Goal: Task Accomplishment & Management: Use online tool/utility

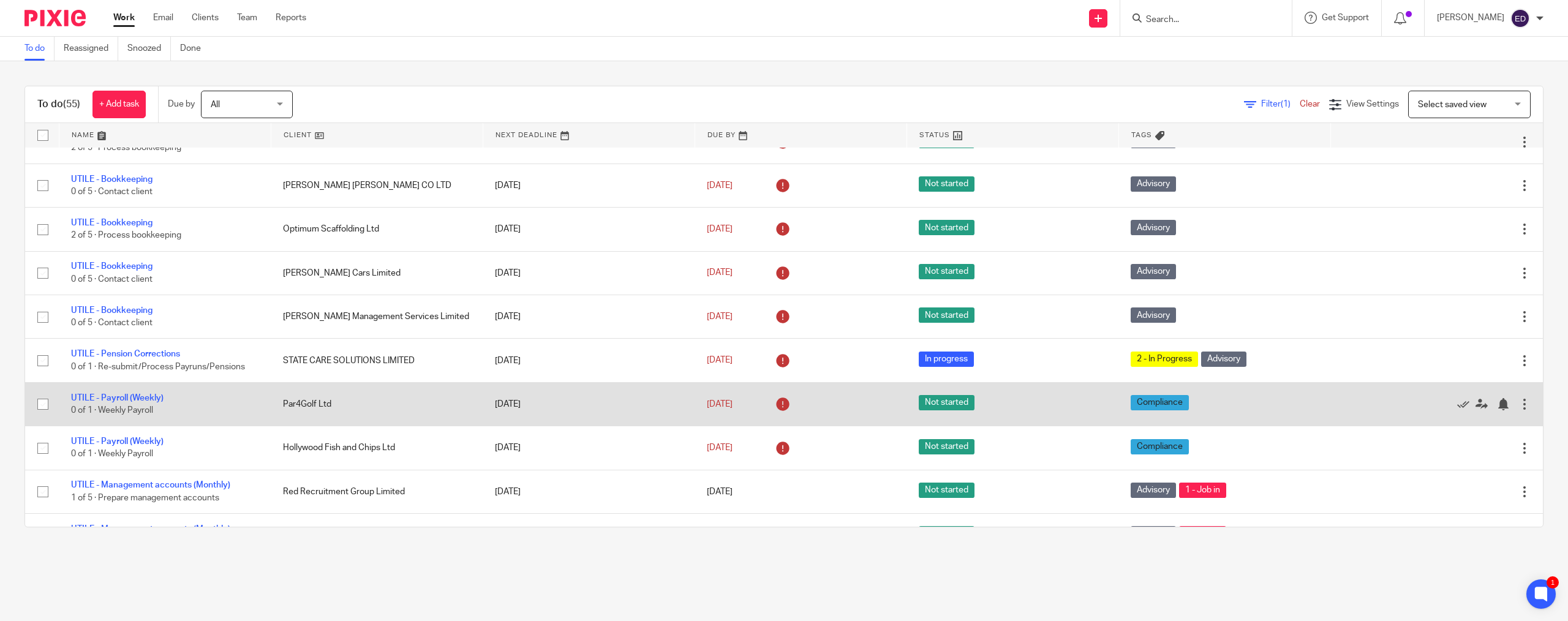
scroll to position [857, 0]
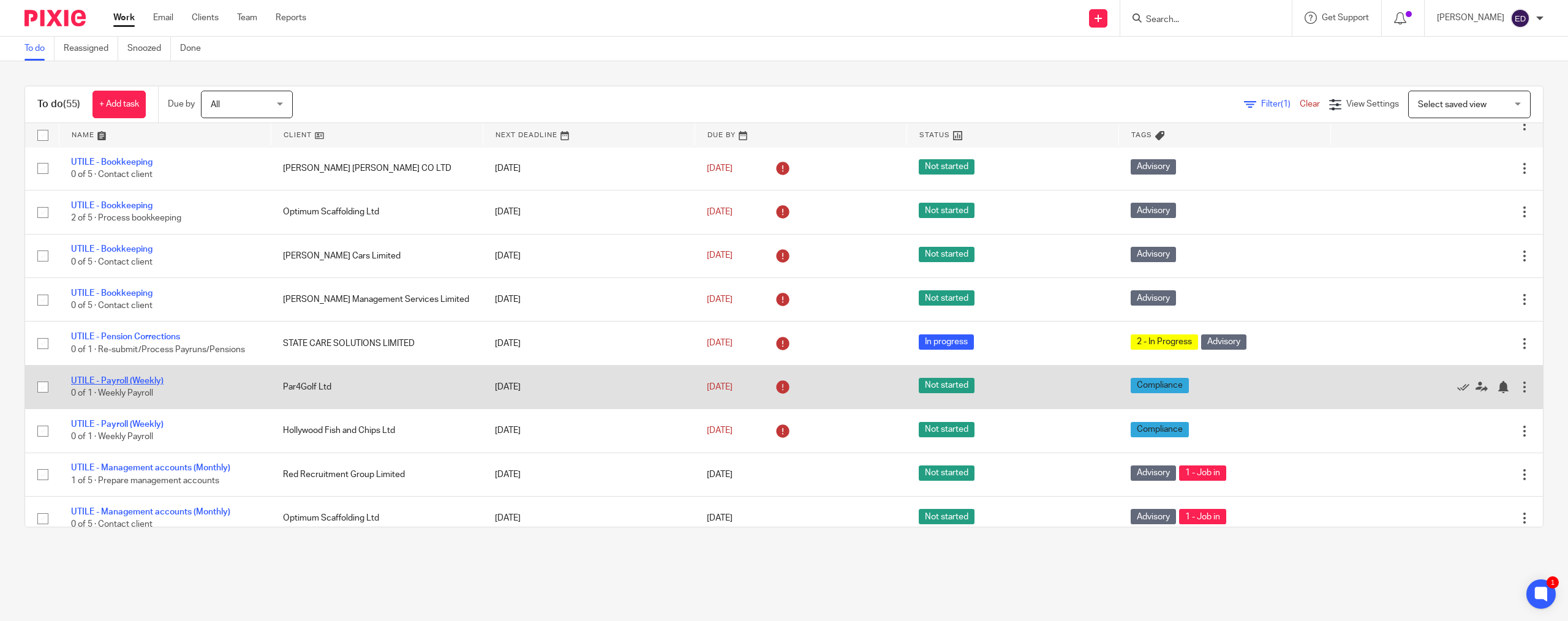
click at [119, 300] on link "UTILE - Payroll (Weekly)" at bounding box center [117, 381] width 92 height 8
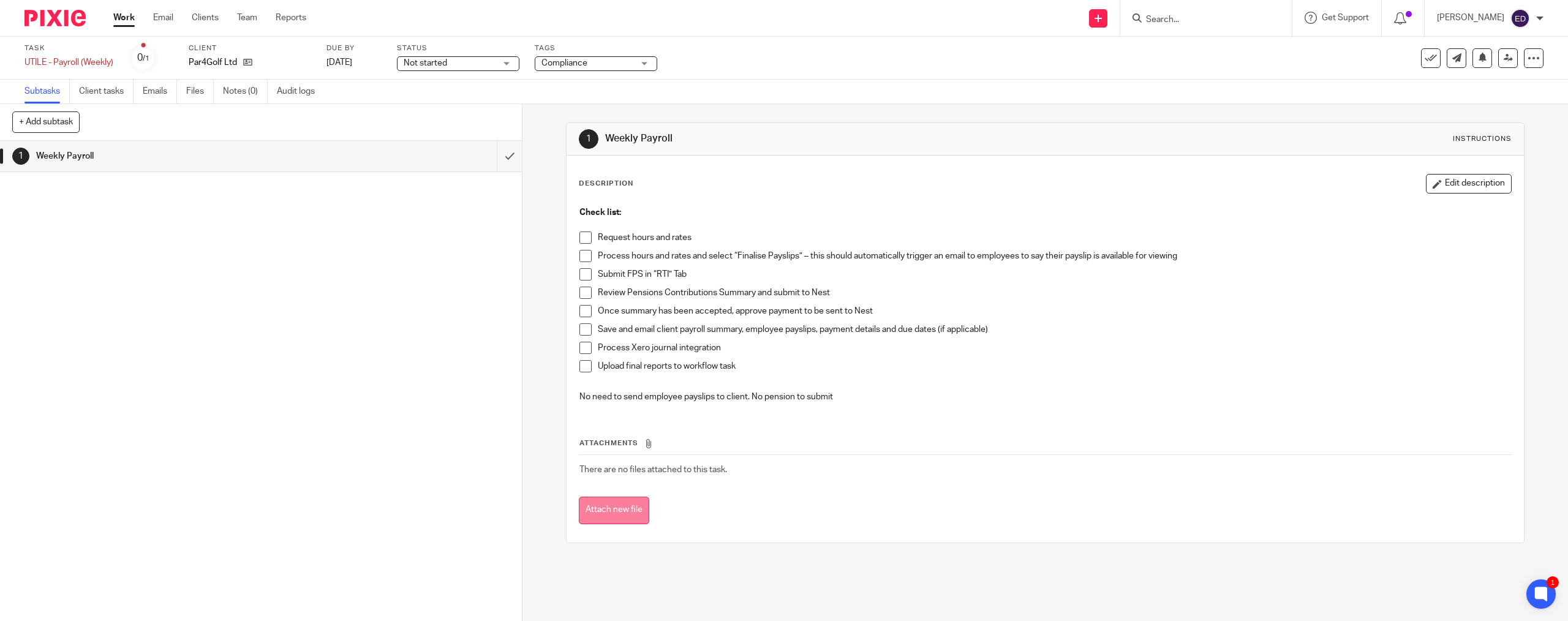
click at [613, 504] on button "Attach new file" at bounding box center [614, 510] width 70 height 28
click at [581, 256] on span at bounding box center [586, 256] width 12 height 12
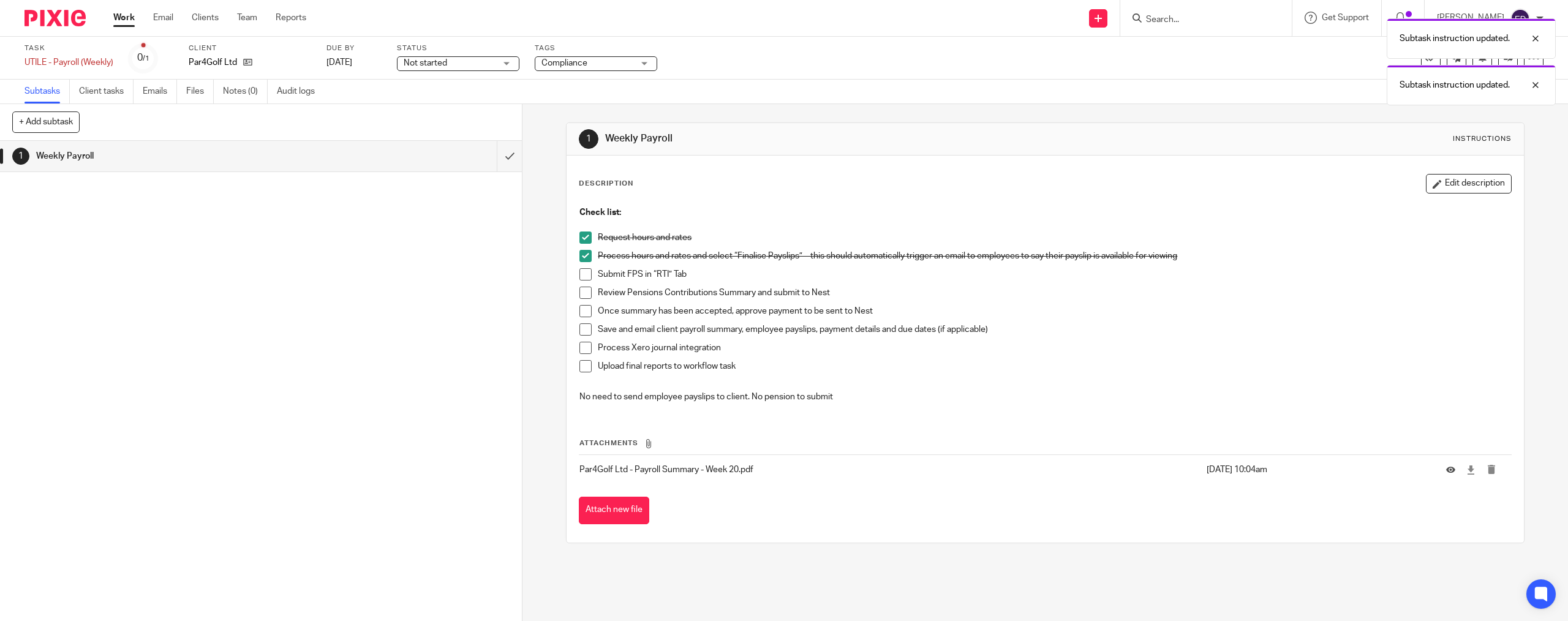
click at [581, 271] on span at bounding box center [586, 274] width 12 height 12
click at [582, 298] on span at bounding box center [586, 293] width 12 height 12
click at [582, 310] on span at bounding box center [586, 310] width 12 height 12
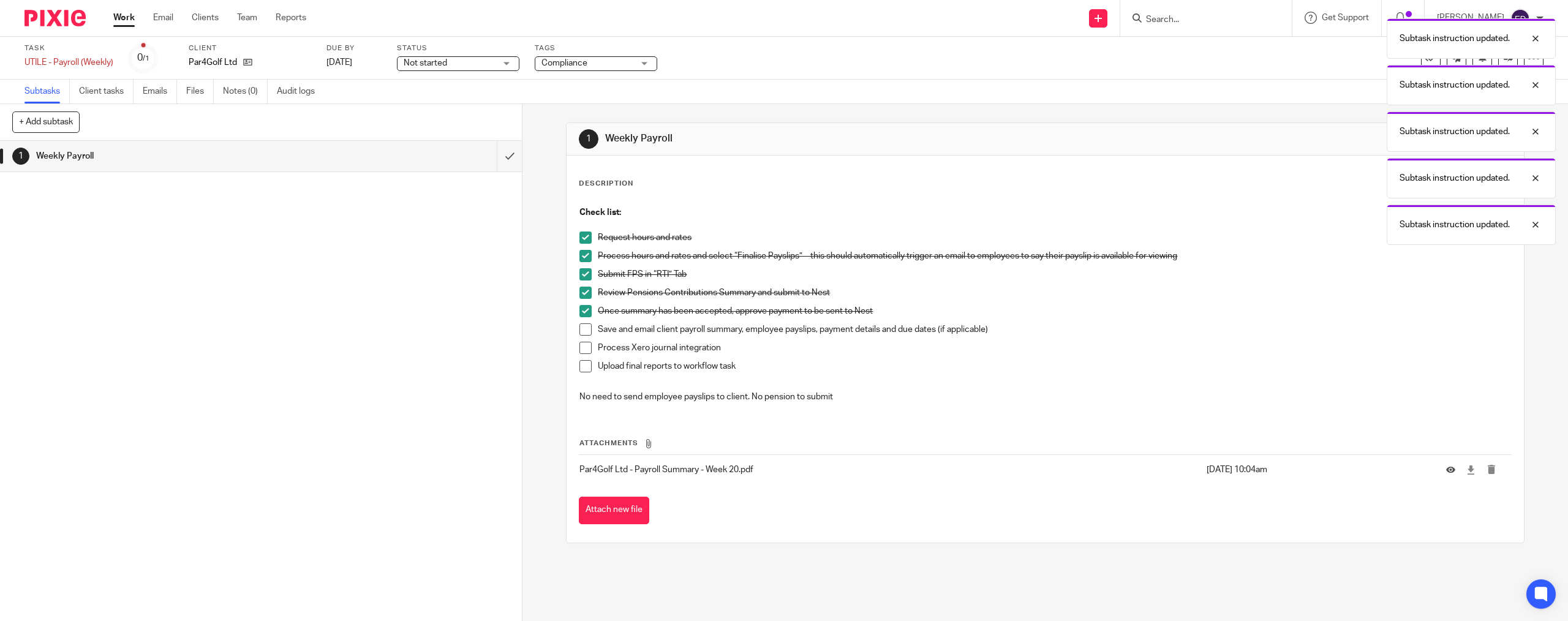
click at [584, 327] on span at bounding box center [586, 329] width 12 height 12
click at [580, 342] on span at bounding box center [586, 348] width 12 height 12
click at [580, 366] on span at bounding box center [586, 365] width 12 height 12
click at [489, 159] on input "submit" at bounding box center [261, 156] width 522 height 30
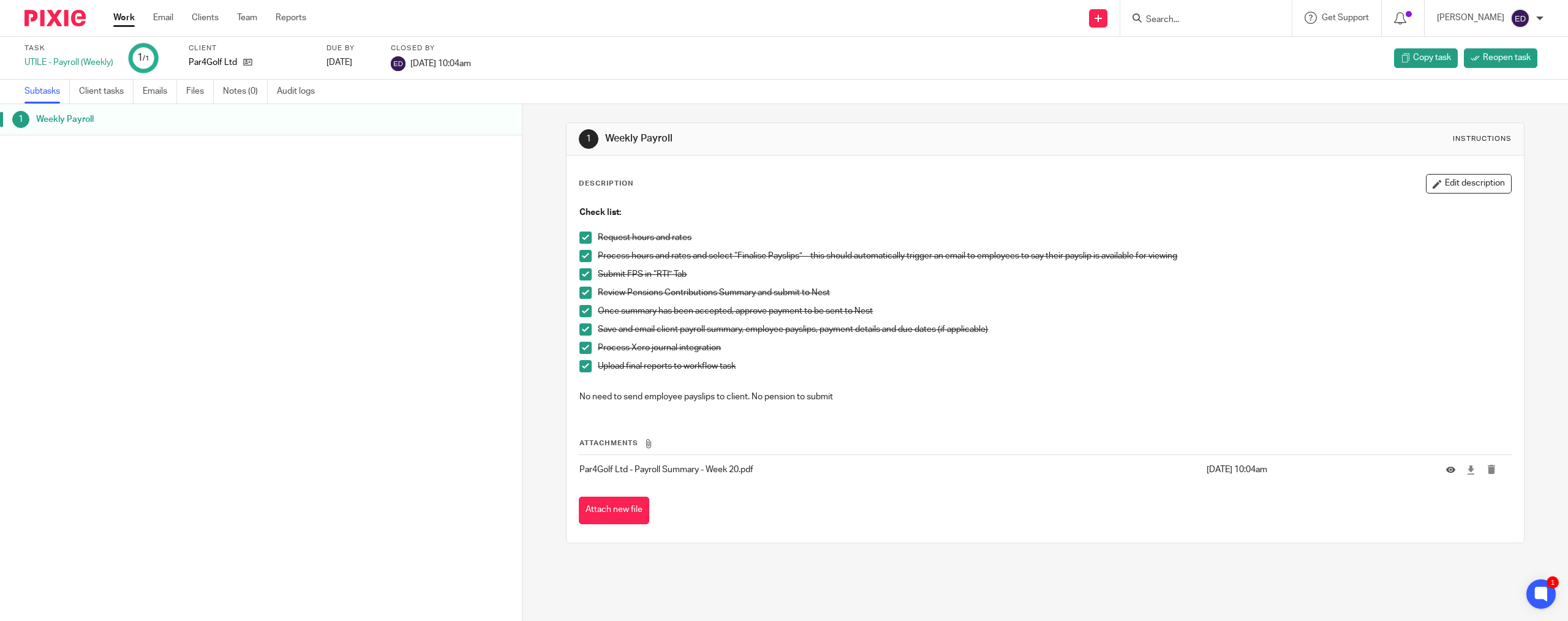
click at [133, 21] on link "Work" at bounding box center [124, 18] width 21 height 12
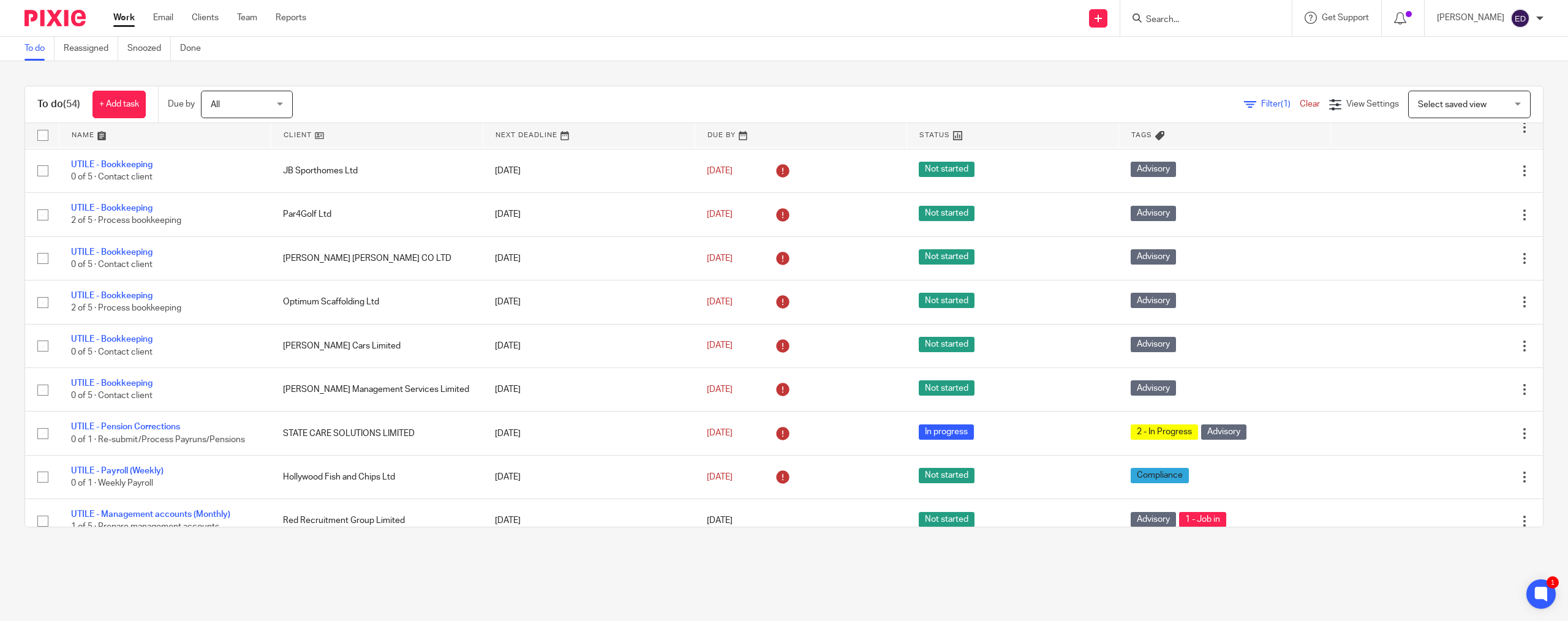
scroll to position [796, 0]
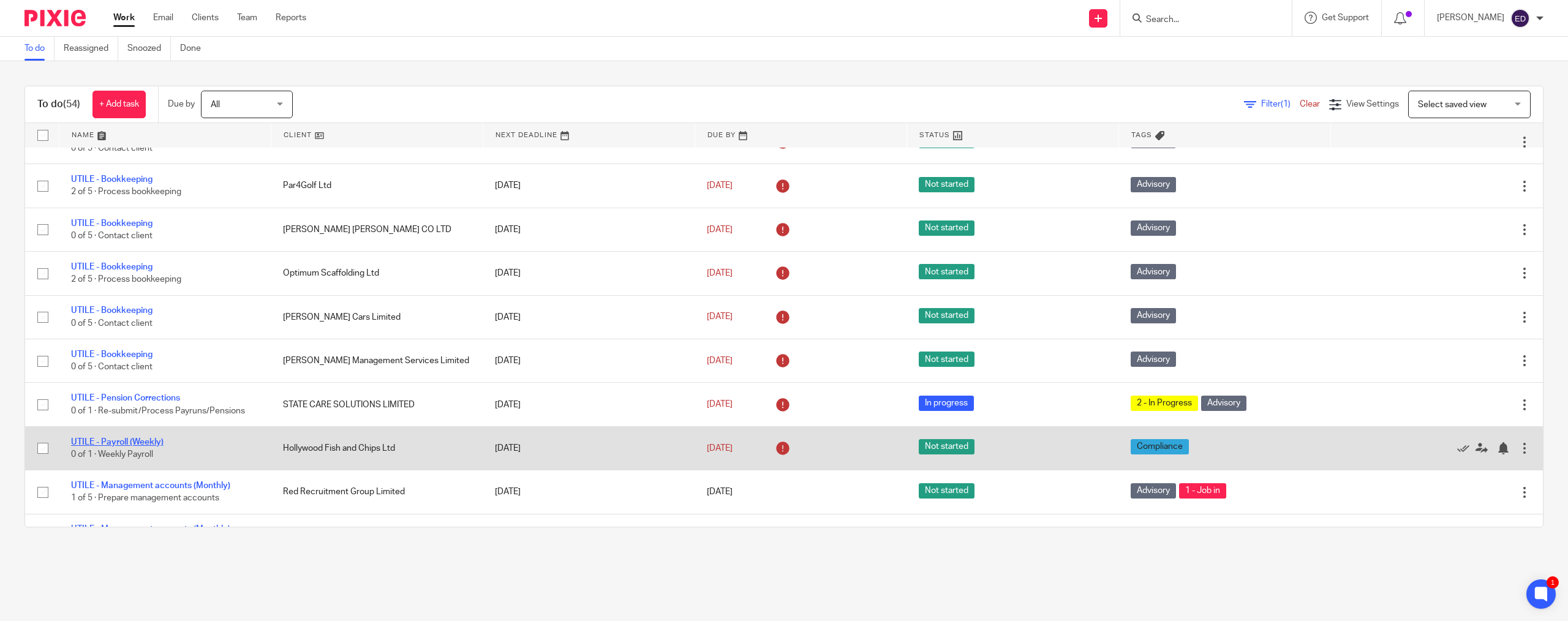
click at [139, 442] on link "UTILE - Payroll (Weekly)" at bounding box center [117, 442] width 92 height 8
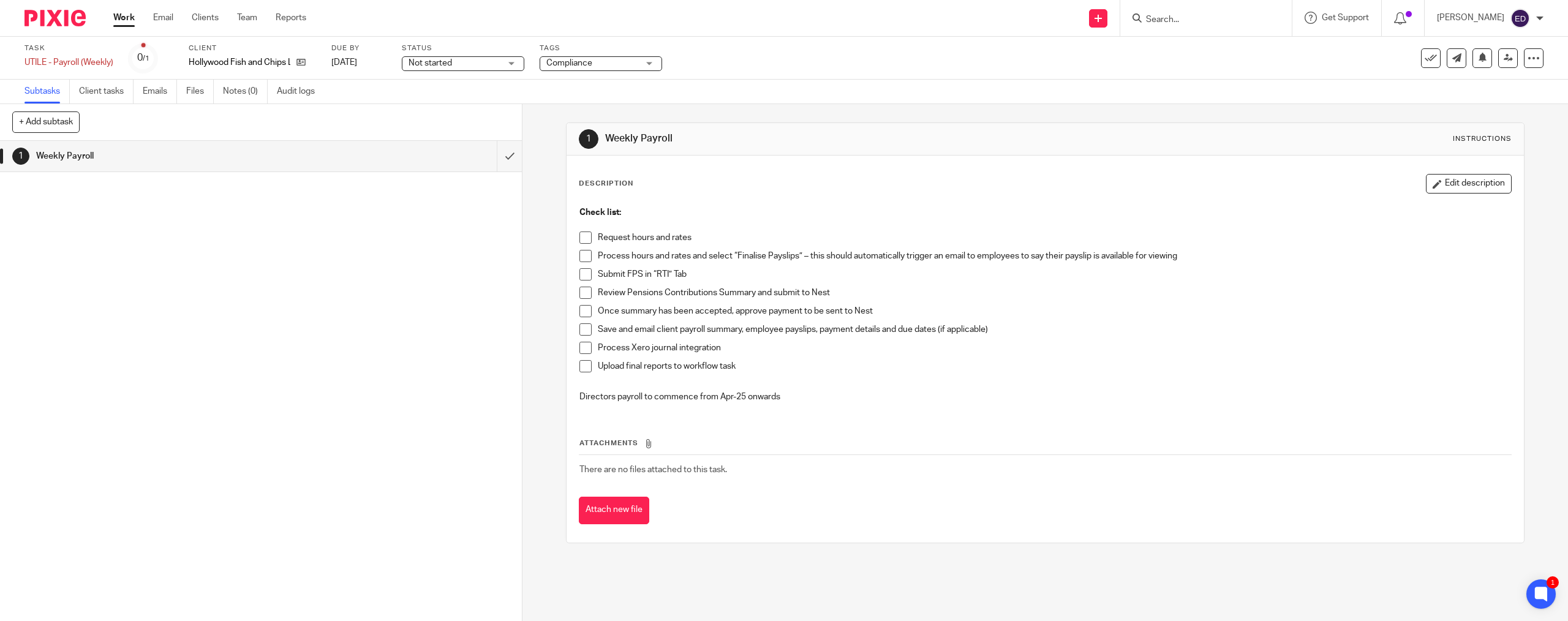
drag, startPoint x: 602, startPoint y: 510, endPoint x: 594, endPoint y: 509, distance: 8.1
click at [602, 510] on button "Attach new file" at bounding box center [614, 510] width 70 height 28
click at [575, 230] on div "Check list: Request hours and rates Process hours and rates and select “Finalis…" at bounding box center [1045, 306] width 943 height 212
click at [583, 249] on li "Request hours and rates" at bounding box center [1046, 241] width 931 height 19
click at [583, 254] on span at bounding box center [586, 256] width 12 height 12
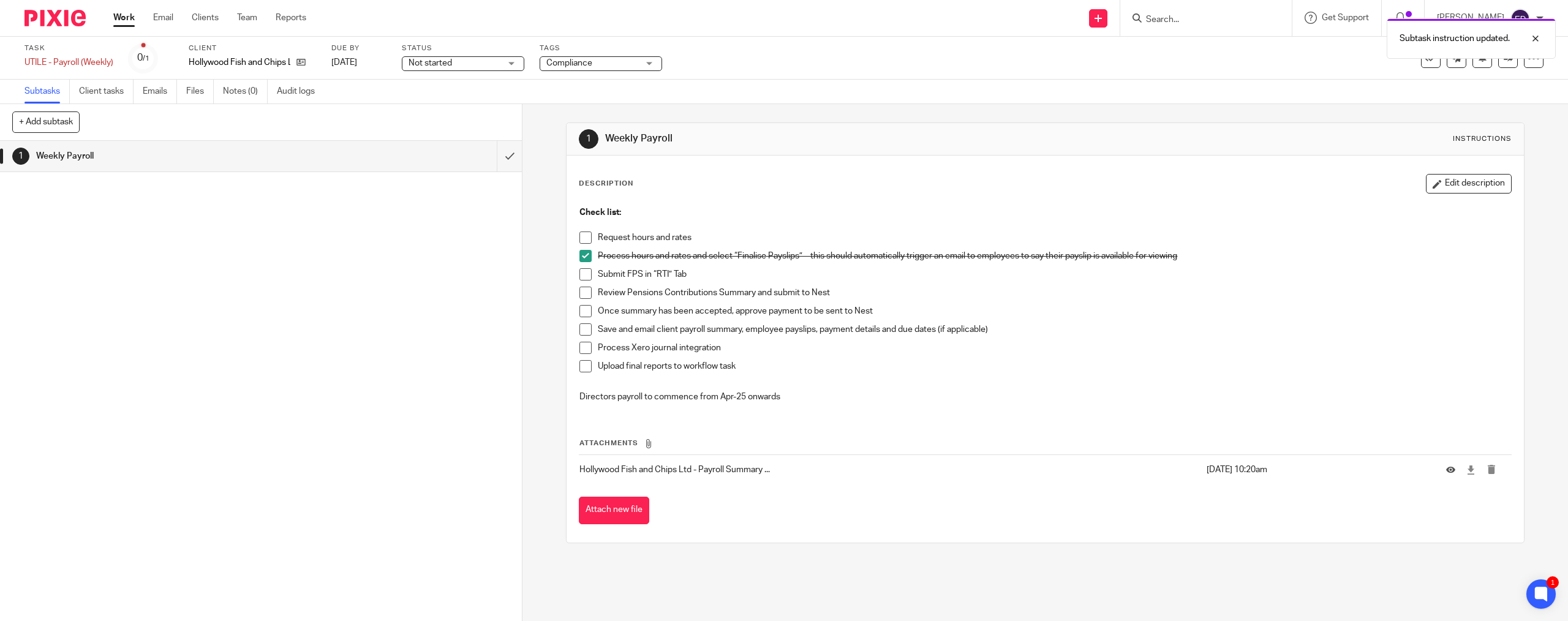
click at [582, 238] on span at bounding box center [586, 238] width 12 height 12
click at [582, 273] on span at bounding box center [586, 274] width 12 height 12
click at [584, 290] on span at bounding box center [586, 293] width 12 height 12
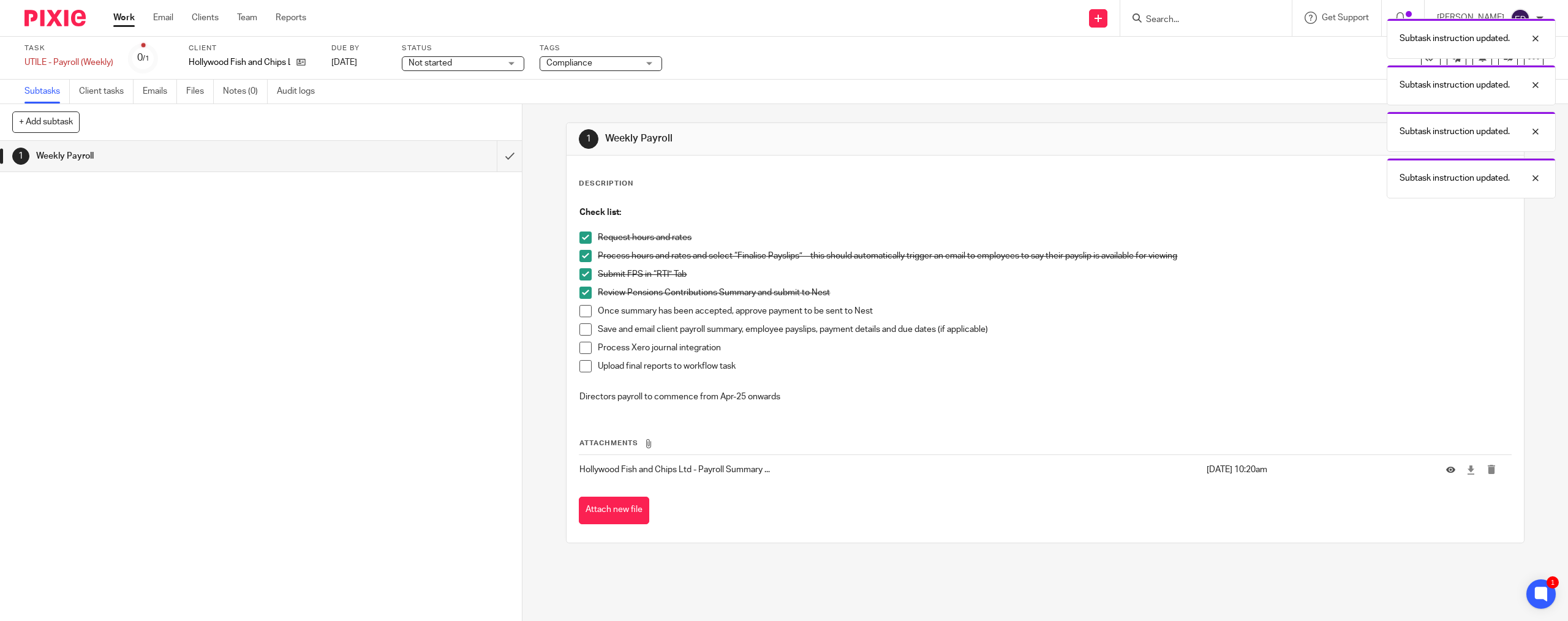
click at [584, 312] on span at bounding box center [586, 310] width 12 height 12
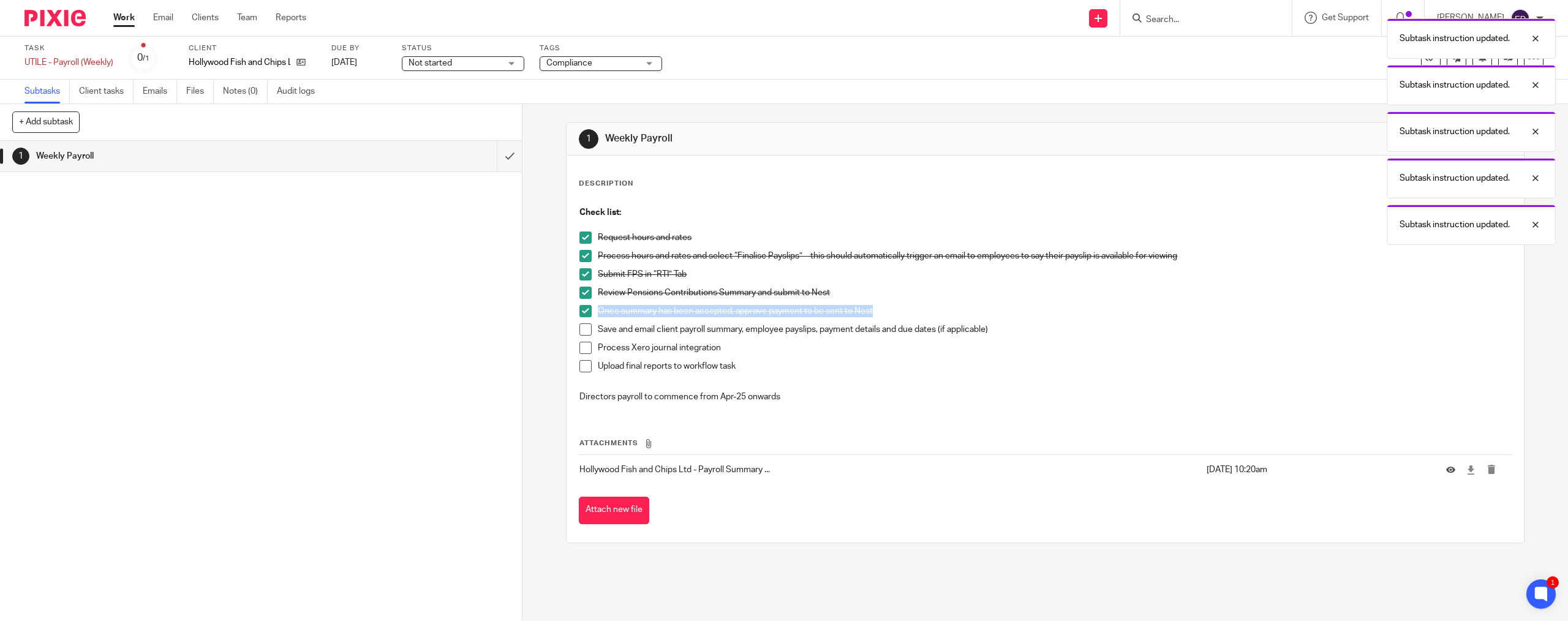
click at [585, 327] on span at bounding box center [586, 329] width 12 height 12
click at [581, 344] on span at bounding box center [586, 348] width 12 height 12
click at [580, 365] on span at bounding box center [586, 365] width 12 height 12
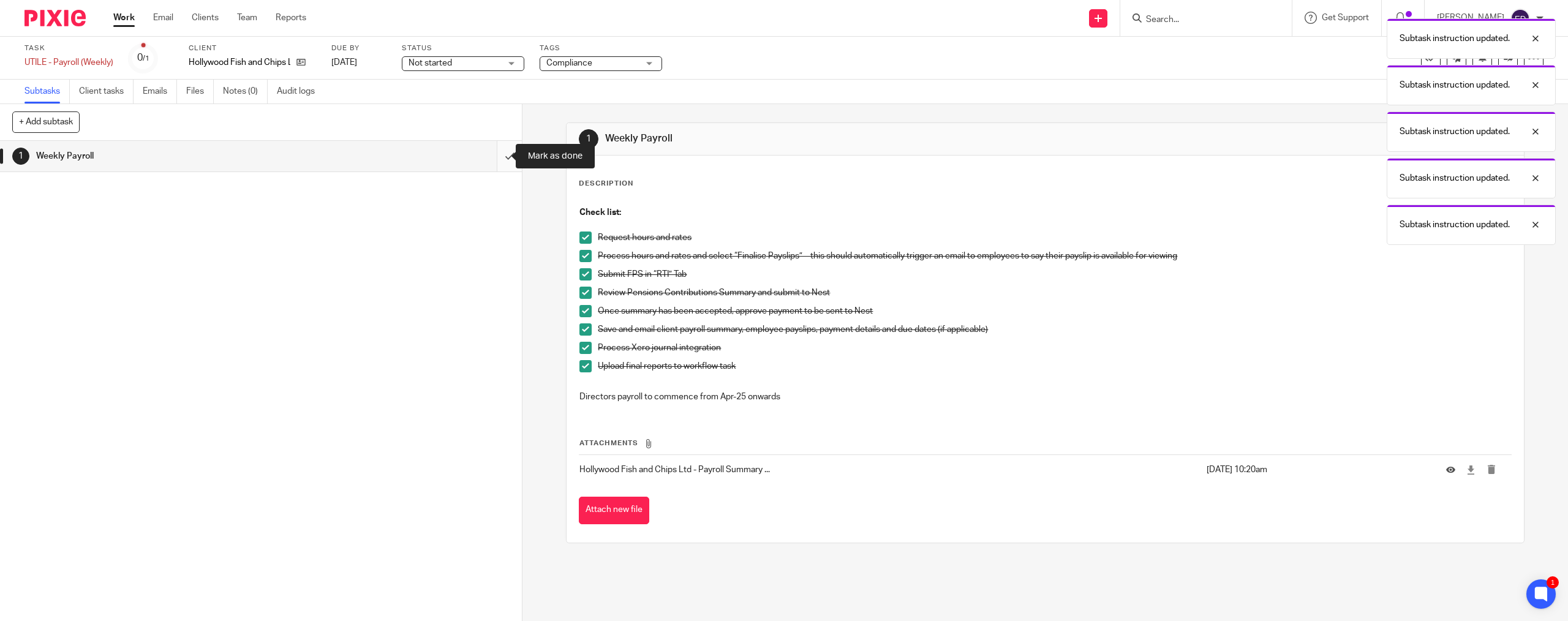
click at [495, 166] on input "submit" at bounding box center [261, 156] width 522 height 30
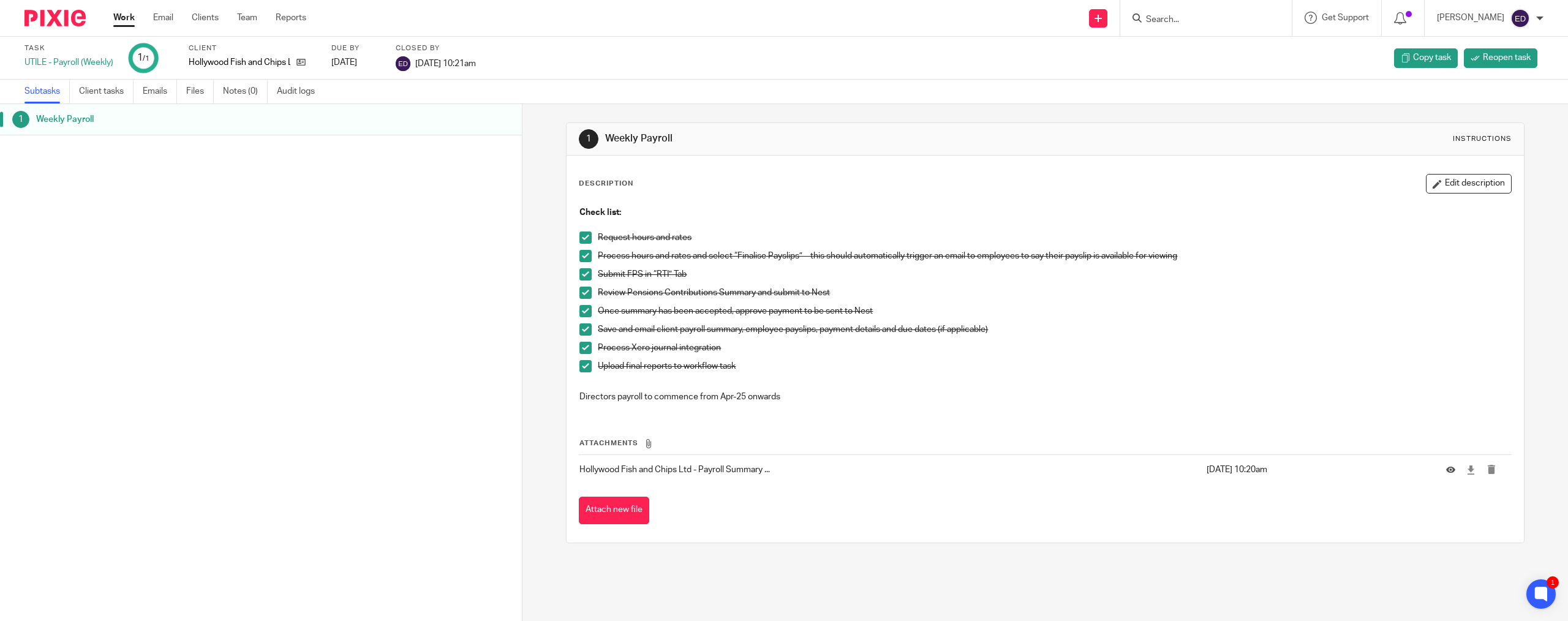
click at [112, 1] on div "Work Email Clients Team Reports Work Email Clients Team Reports Settings" at bounding box center [213, 18] width 224 height 36
click at [116, 14] on link "Work" at bounding box center [124, 18] width 21 height 12
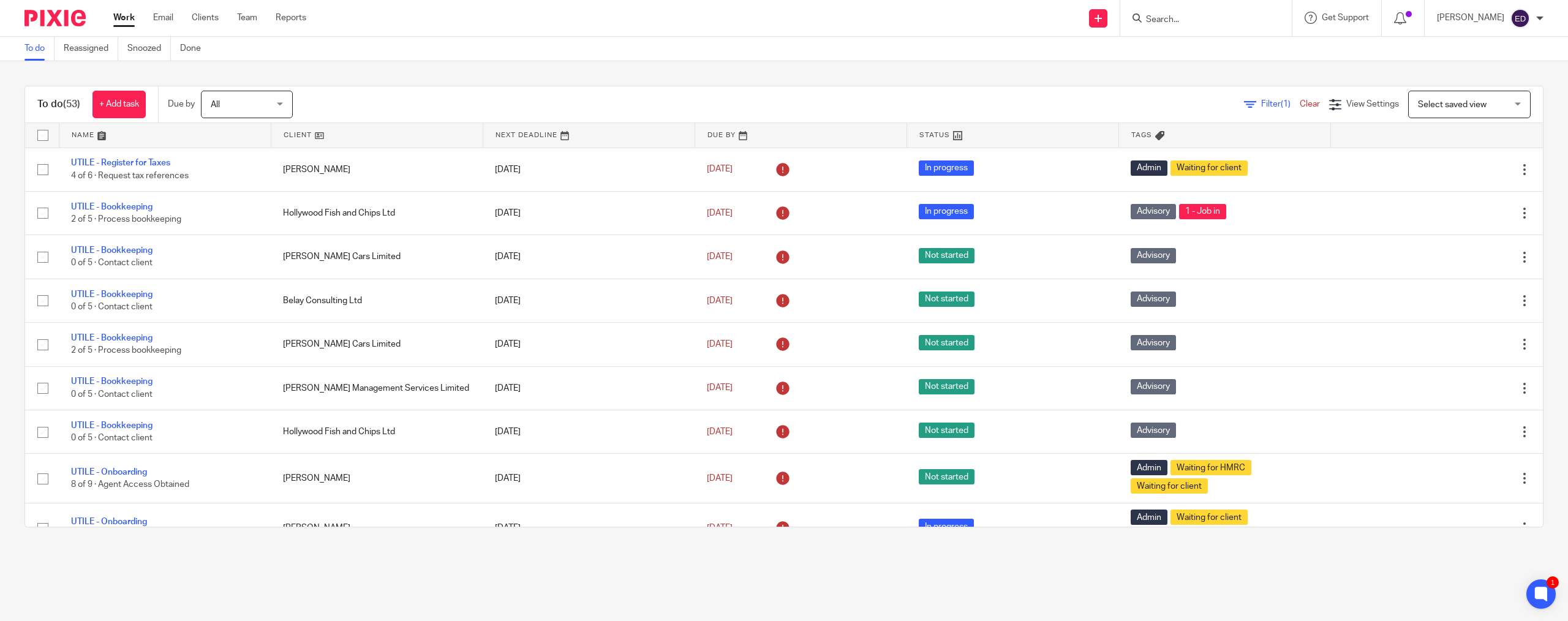
click at [1194, 19] on input "Search" at bounding box center [1200, 19] width 110 height 11
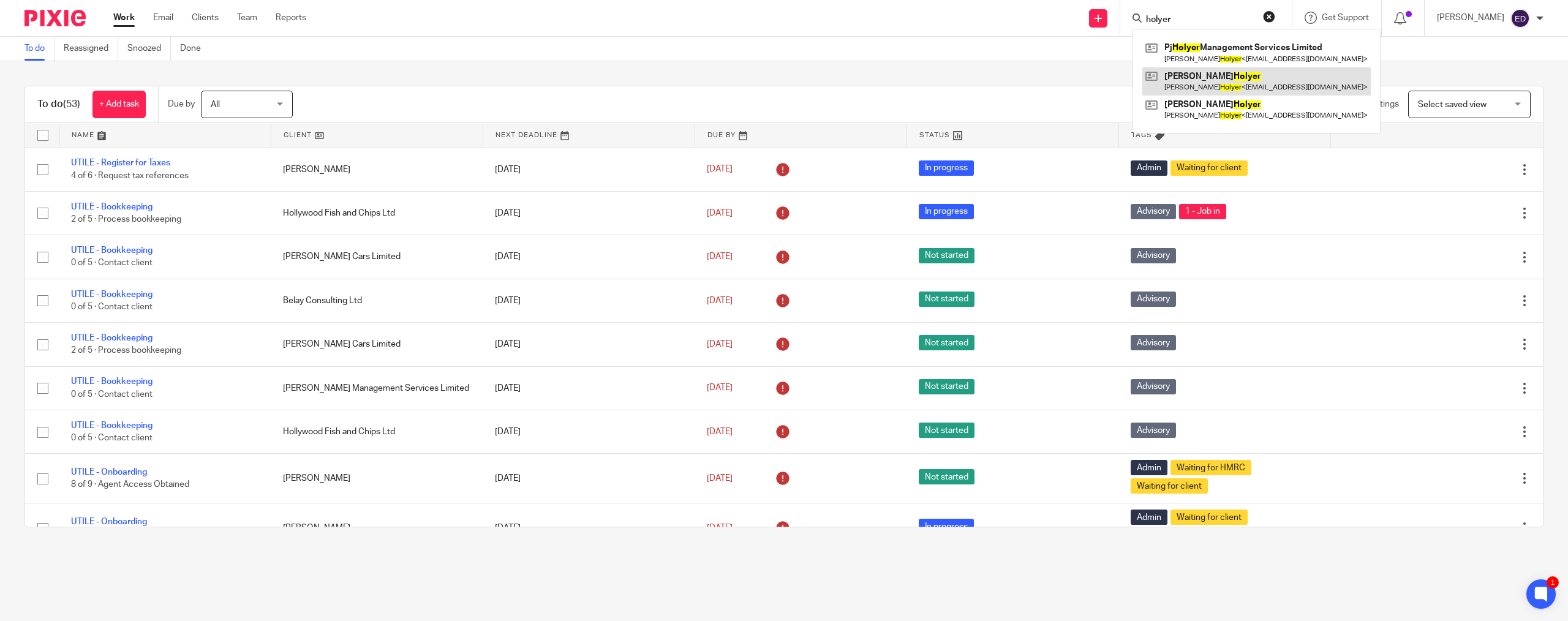
type input "holyer"
click at [1218, 80] on link at bounding box center [1257, 81] width 229 height 28
